Goal: Book appointment/travel/reservation

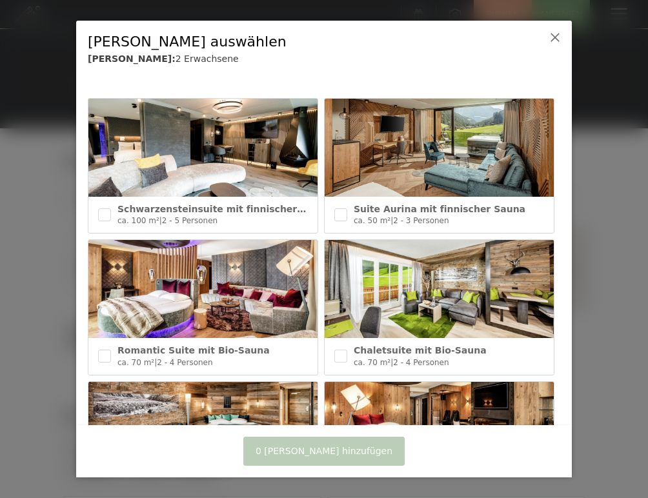
click at [507, 210] on div "Suite Aurina mit finnischer Sauna" at bounding box center [449, 209] width 190 height 13
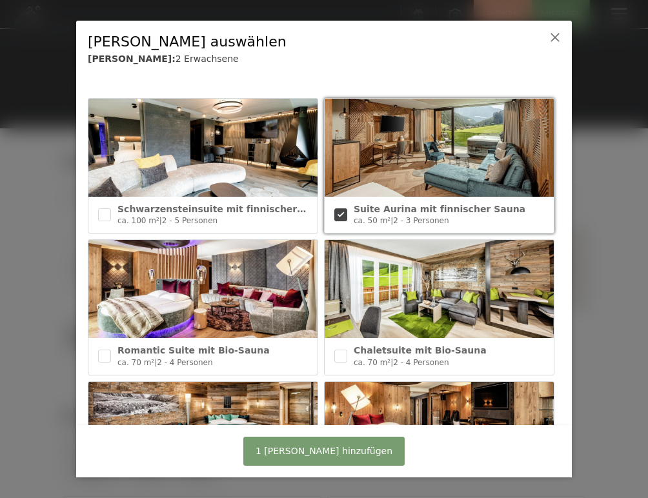
click at [499, 210] on div "Suite Aurina mit finnischer Sauna" at bounding box center [449, 209] width 190 height 13
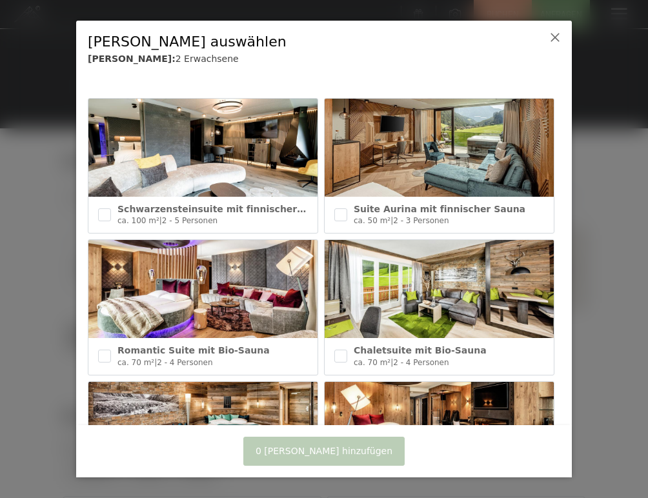
click at [499, 210] on div "Suite Aurina mit finnischer Sauna" at bounding box center [449, 209] width 190 height 13
checkbox input "true"
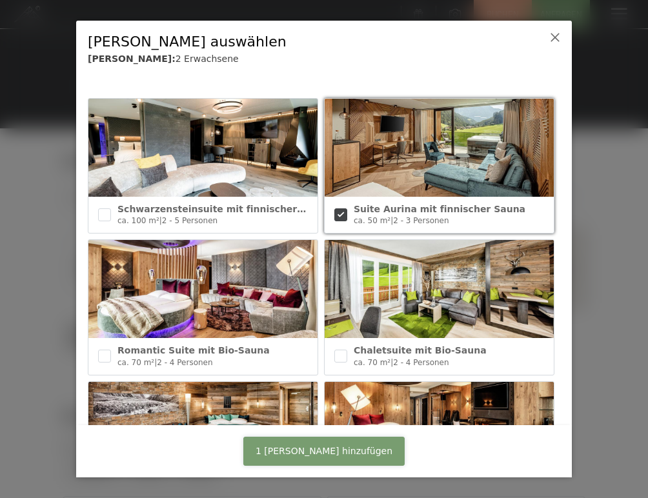
click at [368, 454] on button "1 Zimmer hinzufügen" at bounding box center [323, 451] width 161 height 29
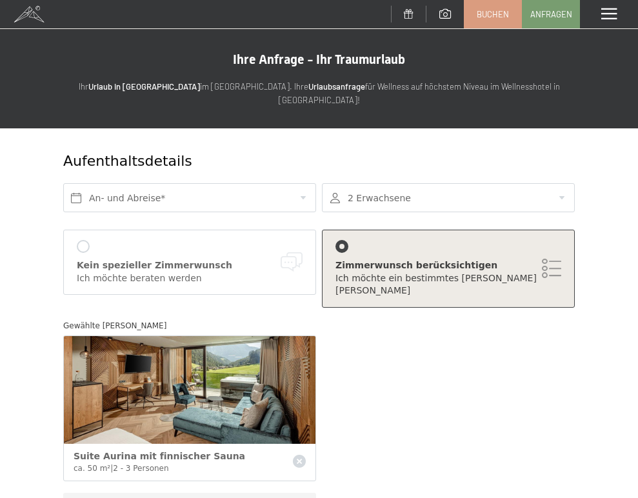
click at [26, 13] on span at bounding box center [29, 14] width 58 height 28
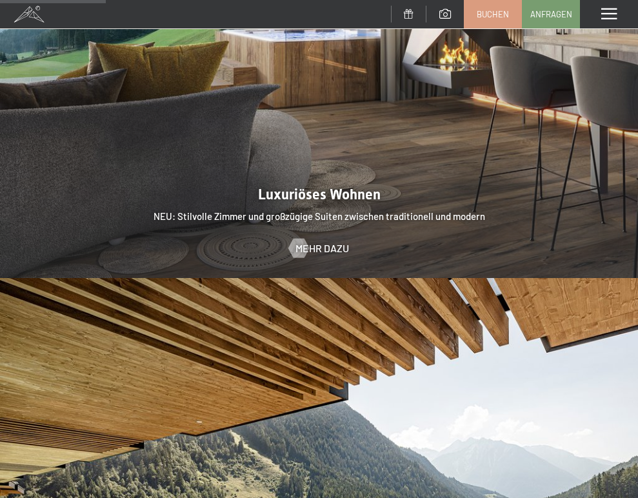
scroll to position [1162, 0]
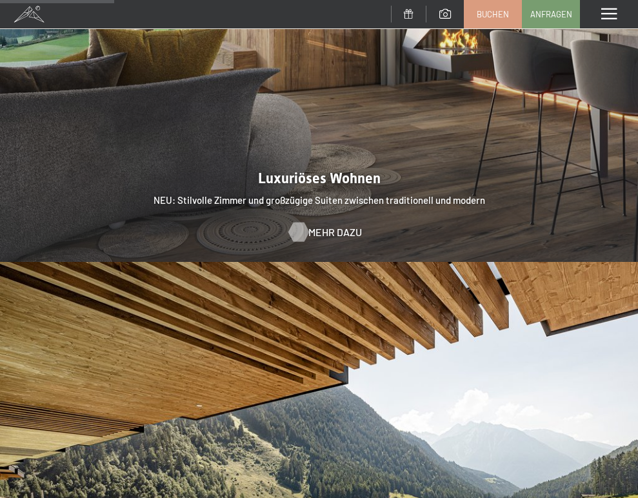
click at [334, 225] on span "Mehr dazu" at bounding box center [335, 232] width 54 height 14
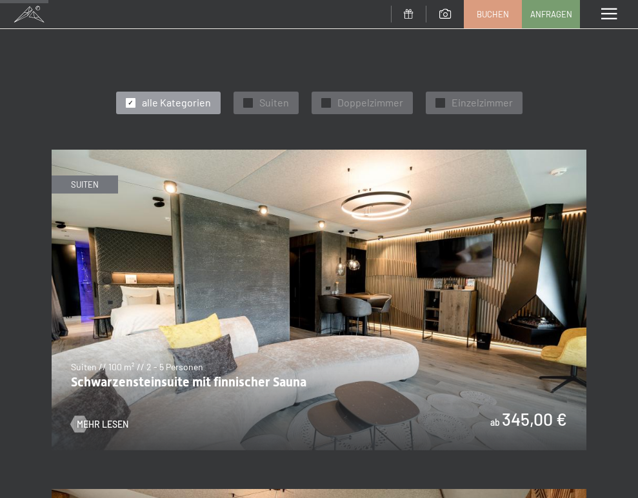
scroll to position [452, 0]
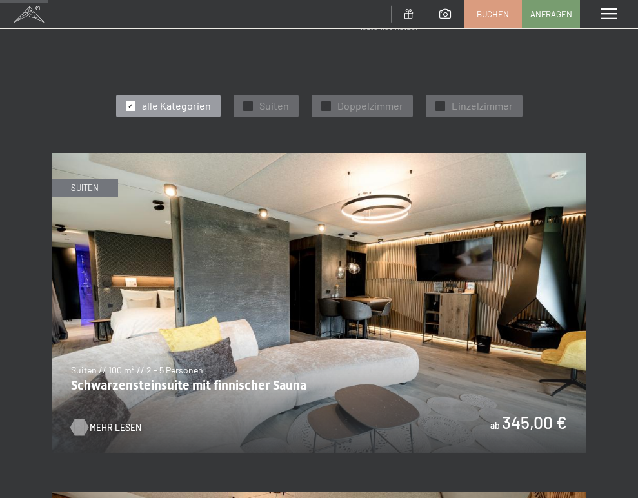
click at [97, 426] on span "Mehr Lesen" at bounding box center [116, 427] width 52 height 13
